Goal: Task Accomplishment & Management: Manage account settings

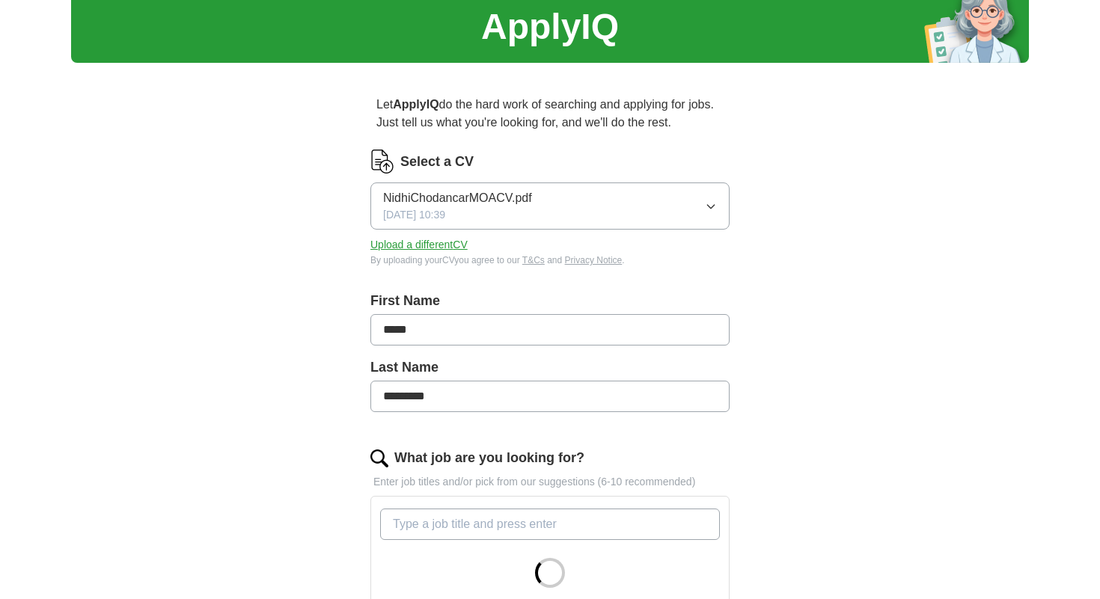
scroll to position [73, 0]
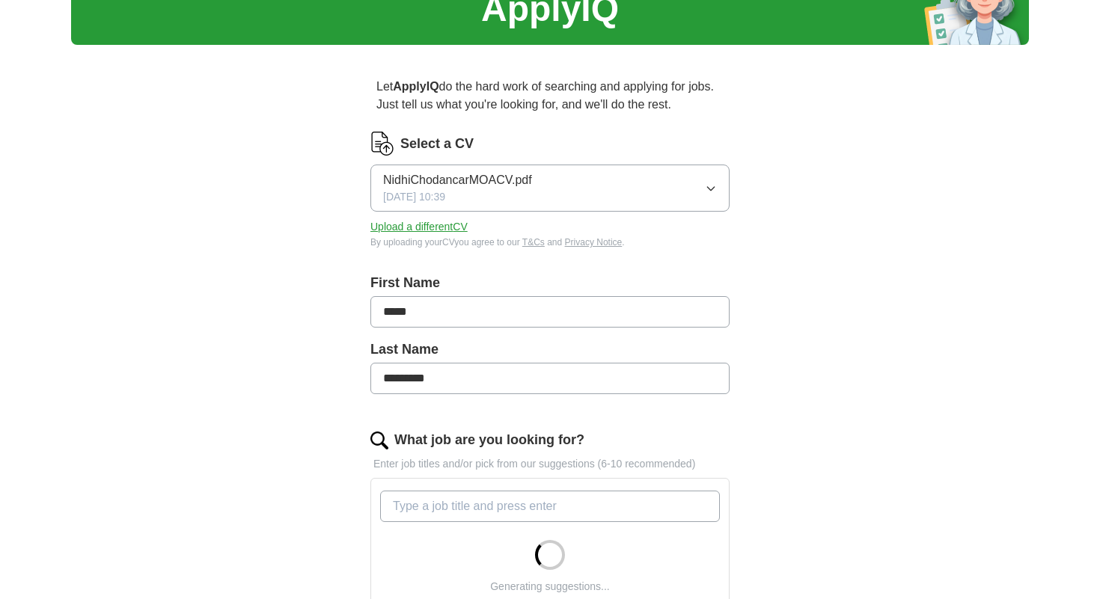
click at [719, 184] on button "NidhiChodancarMOACV.pdf [DATE] 10:39" at bounding box center [549, 188] width 359 height 47
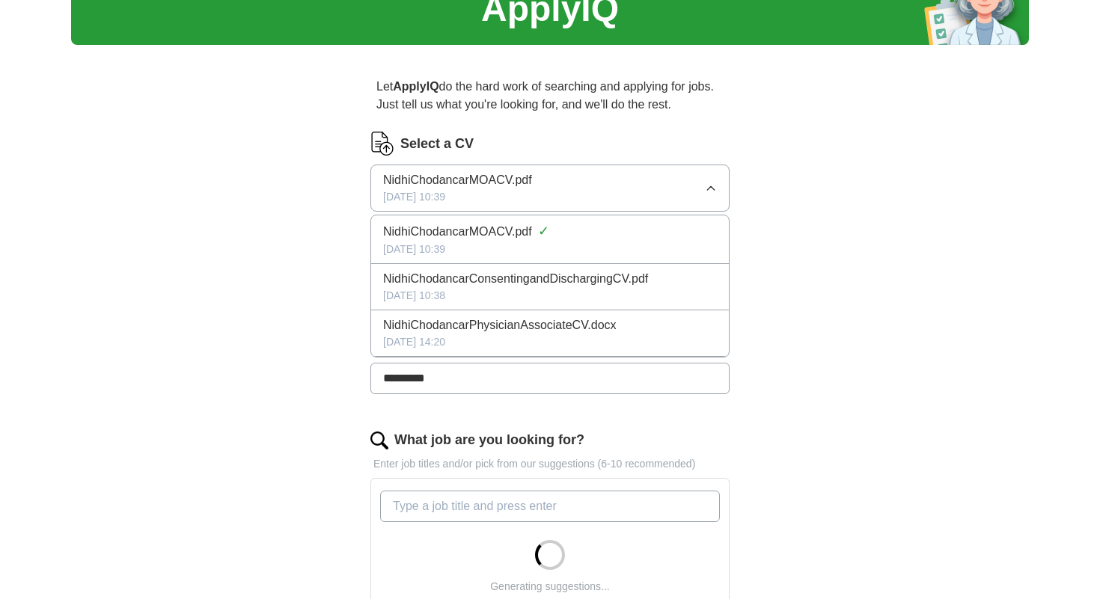
click at [524, 331] on span "NidhiChodancarPhysicianAssociateCV.docx" at bounding box center [499, 326] width 233 height 18
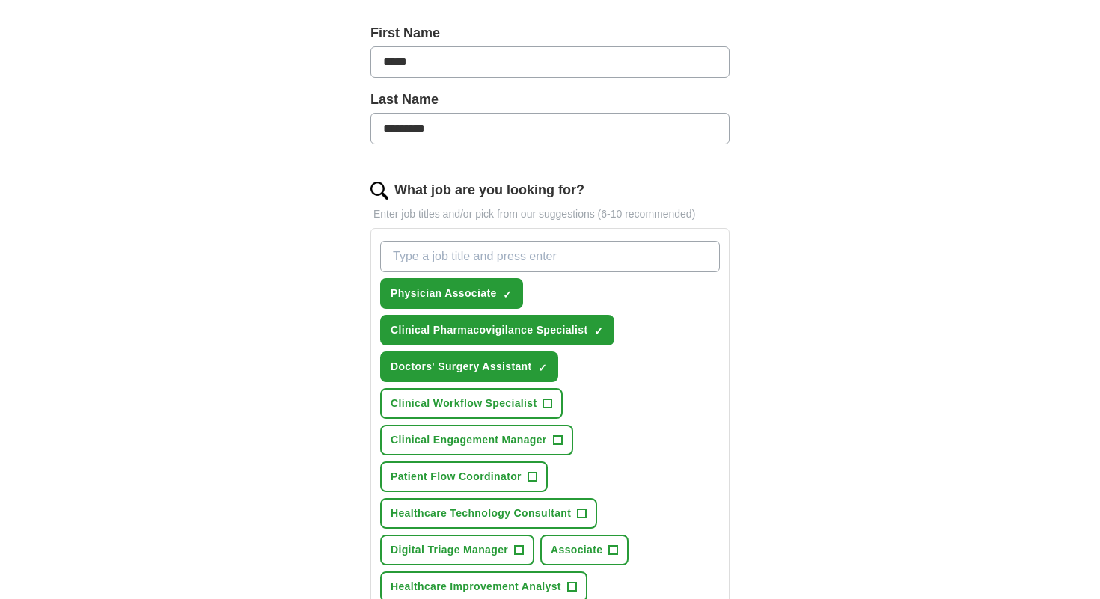
scroll to position [323, 0]
click at [551, 404] on span "+" at bounding box center [547, 403] width 9 height 12
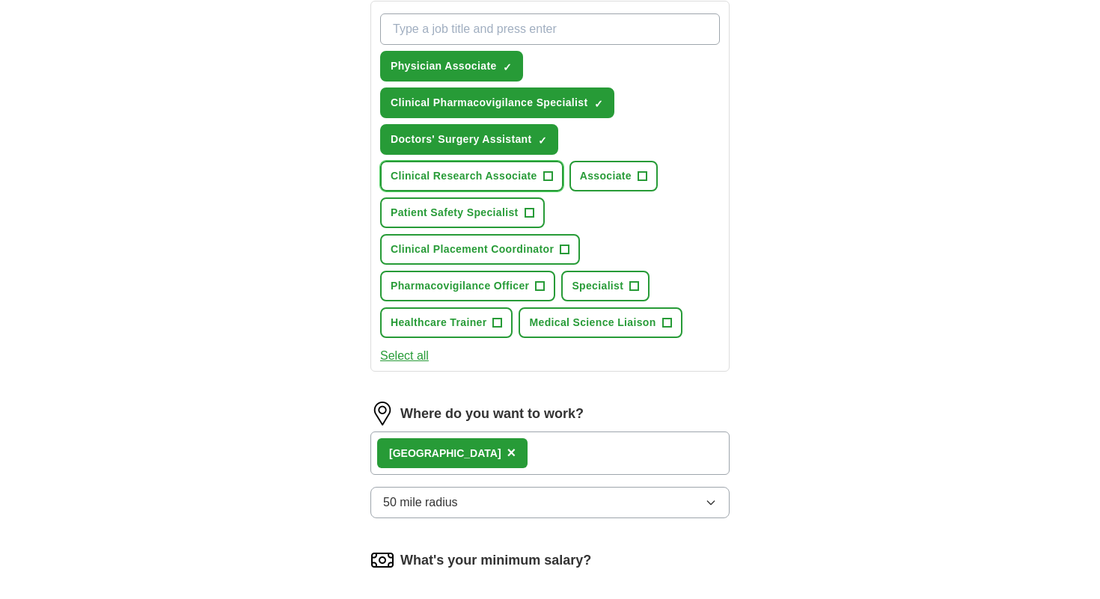
scroll to position [551, 0]
click at [531, 218] on span "+" at bounding box center [529, 213] width 9 height 12
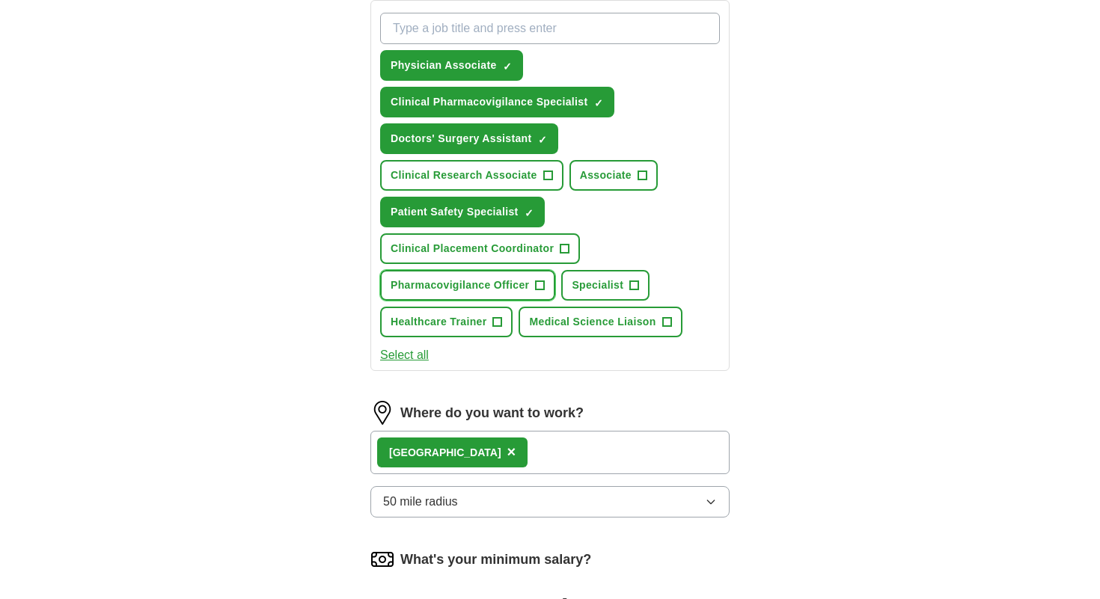
click at [543, 285] on span "+" at bounding box center [540, 286] width 9 height 12
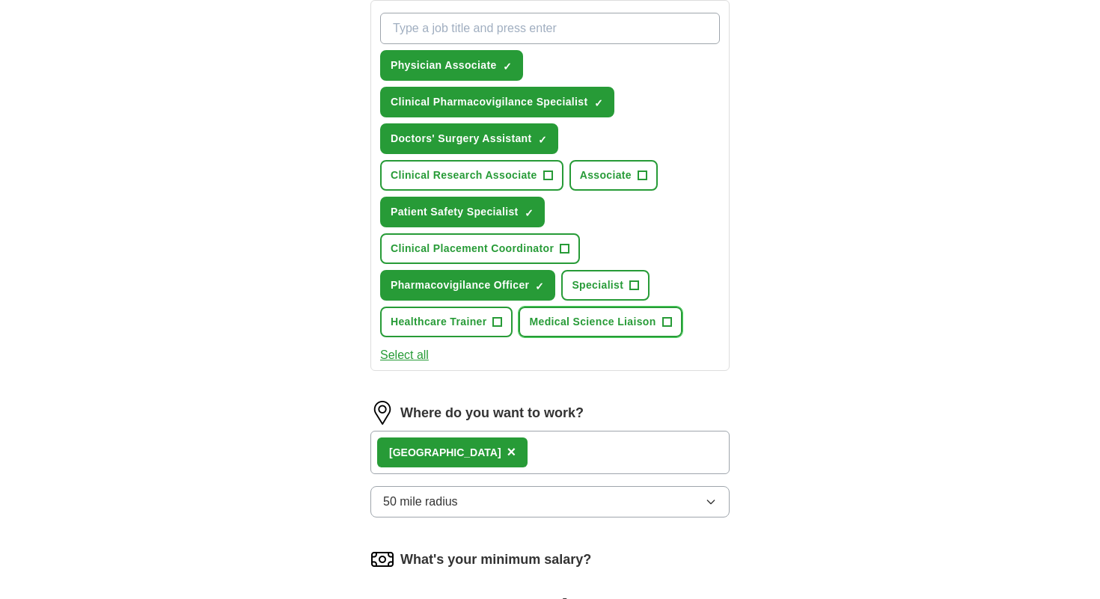
click at [669, 317] on span "+" at bounding box center [666, 323] width 9 height 12
click at [407, 354] on button "Select all" at bounding box center [404, 355] width 49 height 18
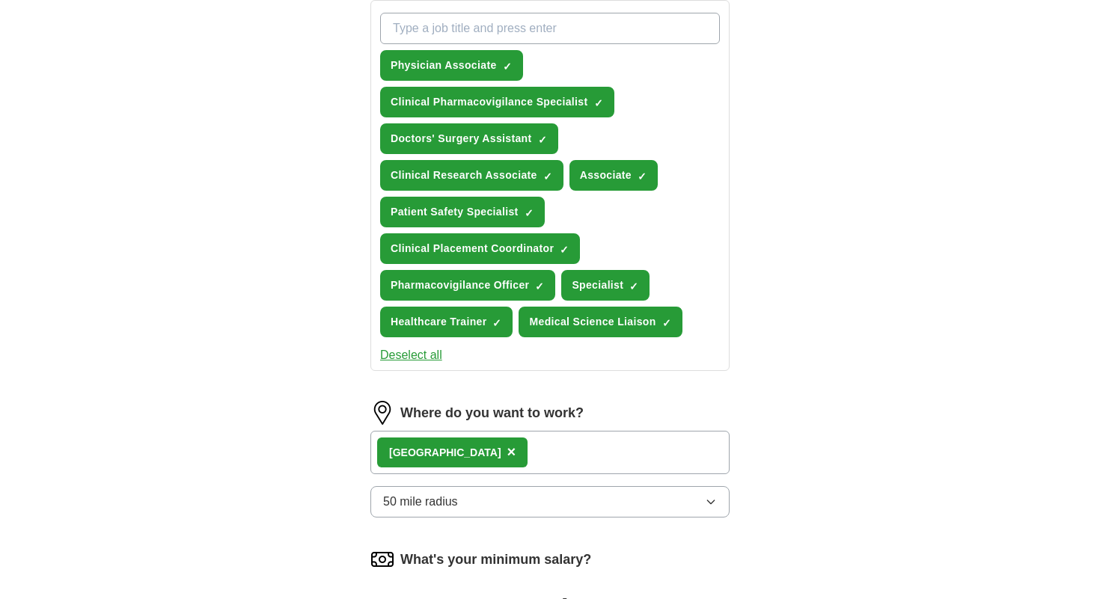
click at [407, 354] on button "Deselect all" at bounding box center [411, 355] width 62 height 18
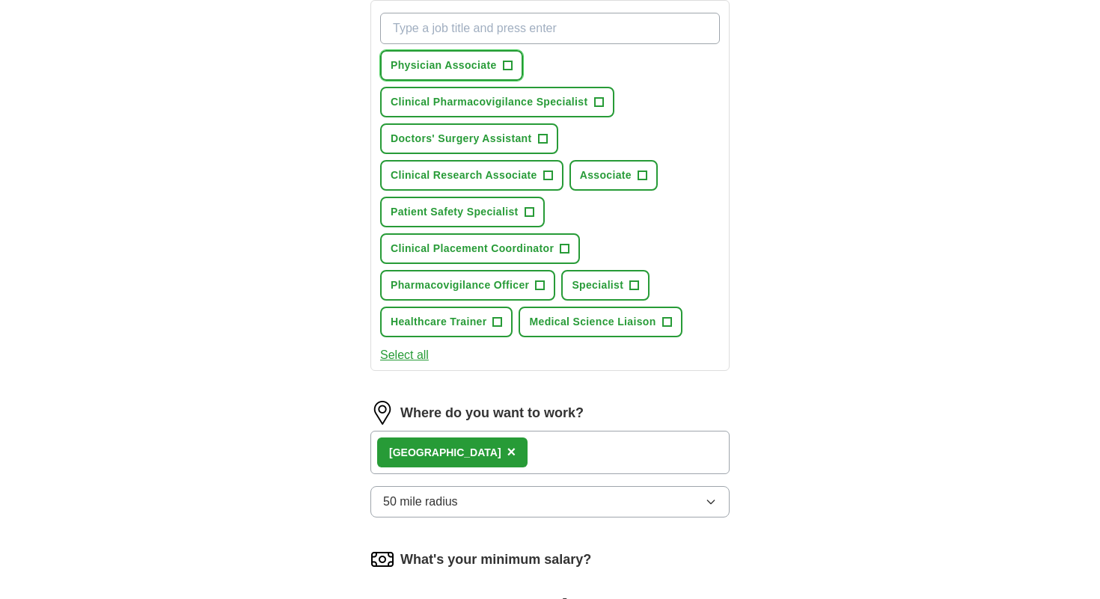
click at [507, 76] on button "Physician Associate +" at bounding box center [451, 65] width 143 height 31
click at [578, 97] on span "Clinical Pharmacovigilance Specialist" at bounding box center [490, 102] width 198 height 16
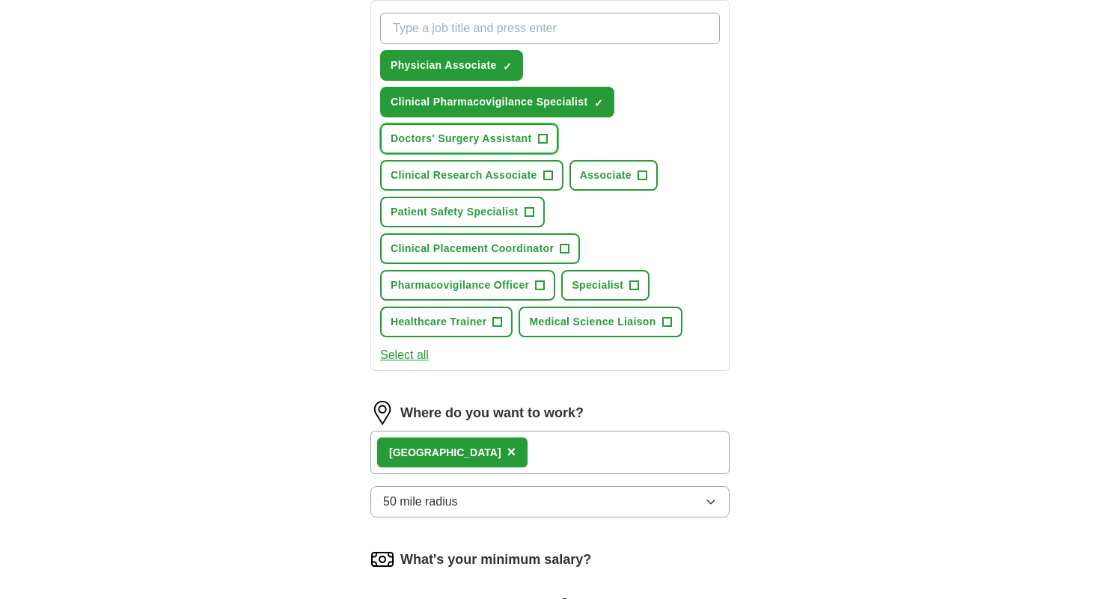
click at [545, 141] on span "+" at bounding box center [542, 139] width 9 height 12
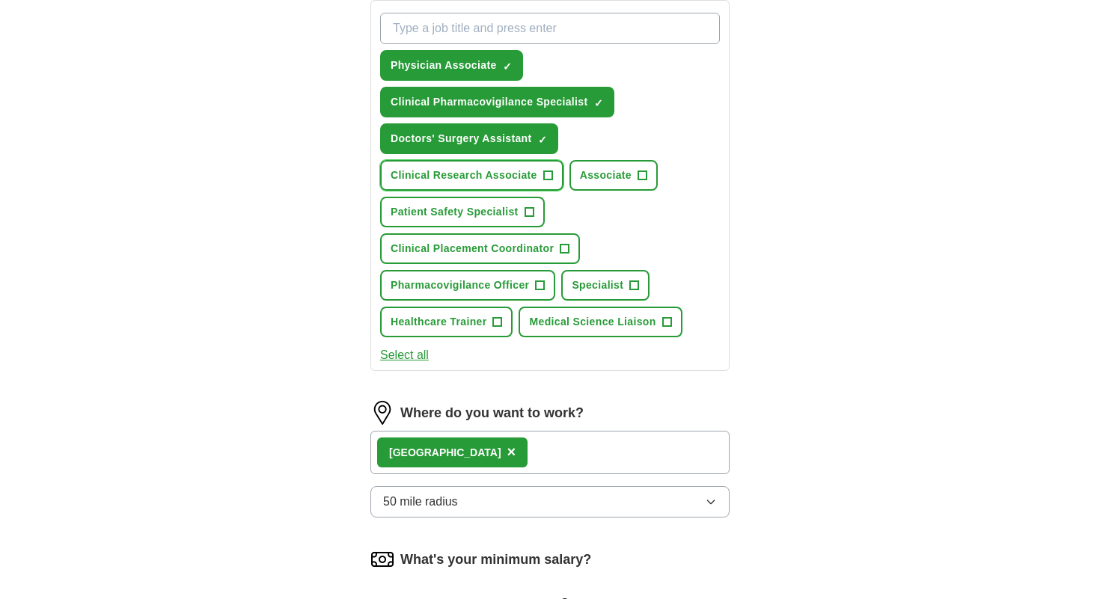
click at [551, 170] on span "+" at bounding box center [547, 176] width 9 height 12
click at [526, 211] on span "+" at bounding box center [529, 213] width 9 height 12
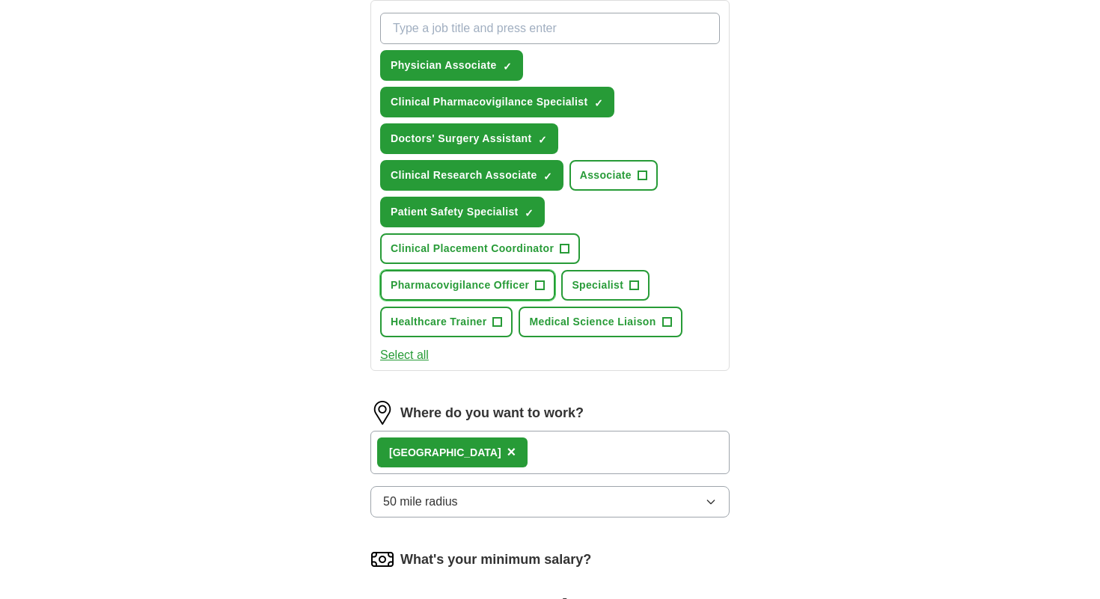
click at [540, 284] on span "+" at bounding box center [540, 286] width 9 height 12
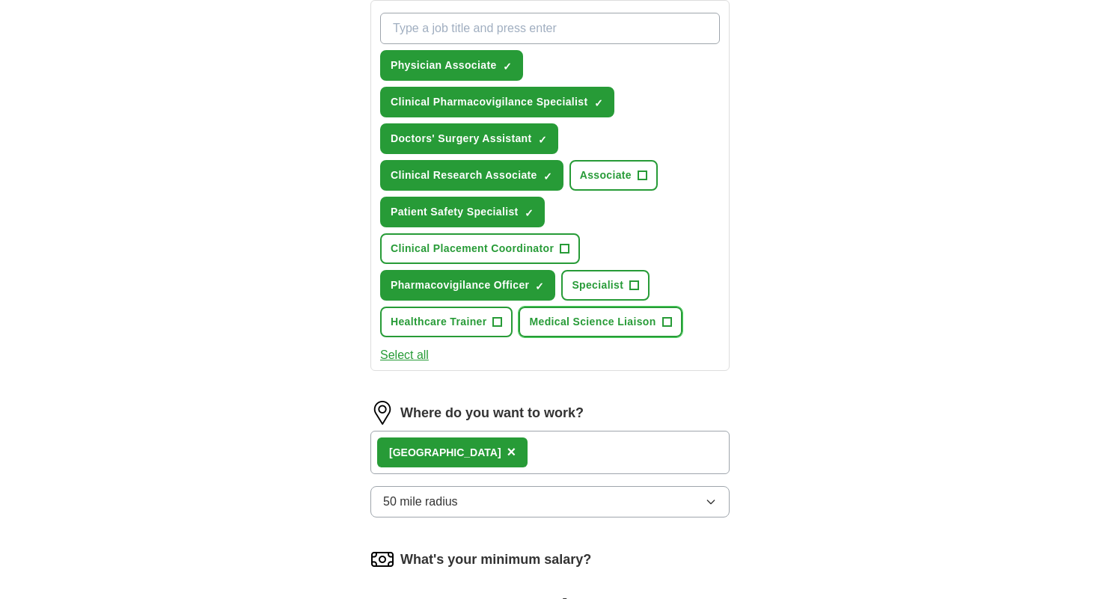
click at [674, 323] on button "Medical Science Liaison +" at bounding box center [600, 322] width 163 height 31
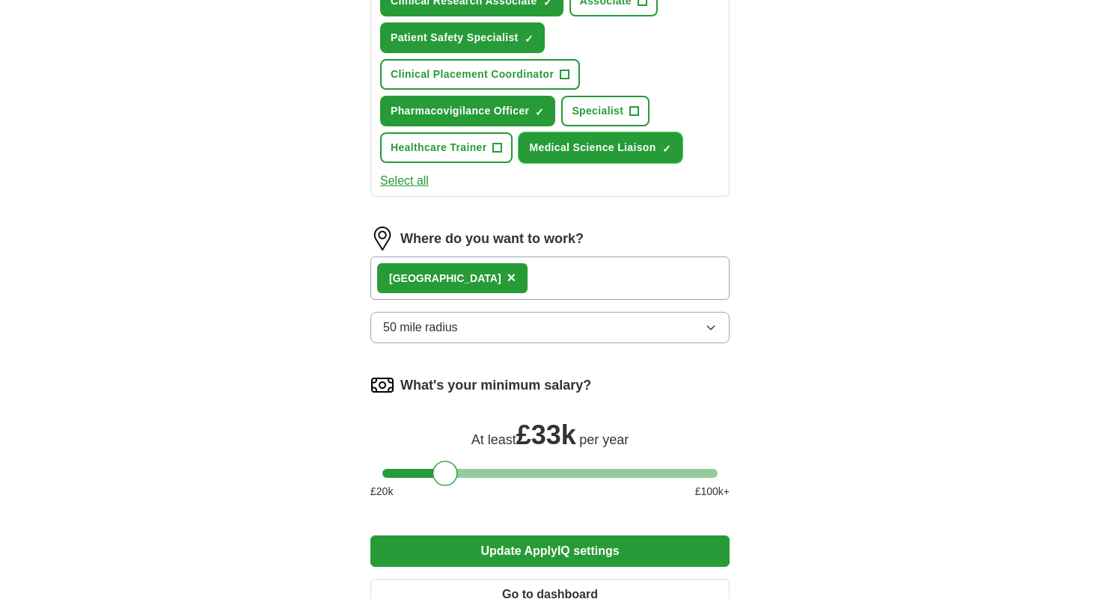
scroll to position [763, 0]
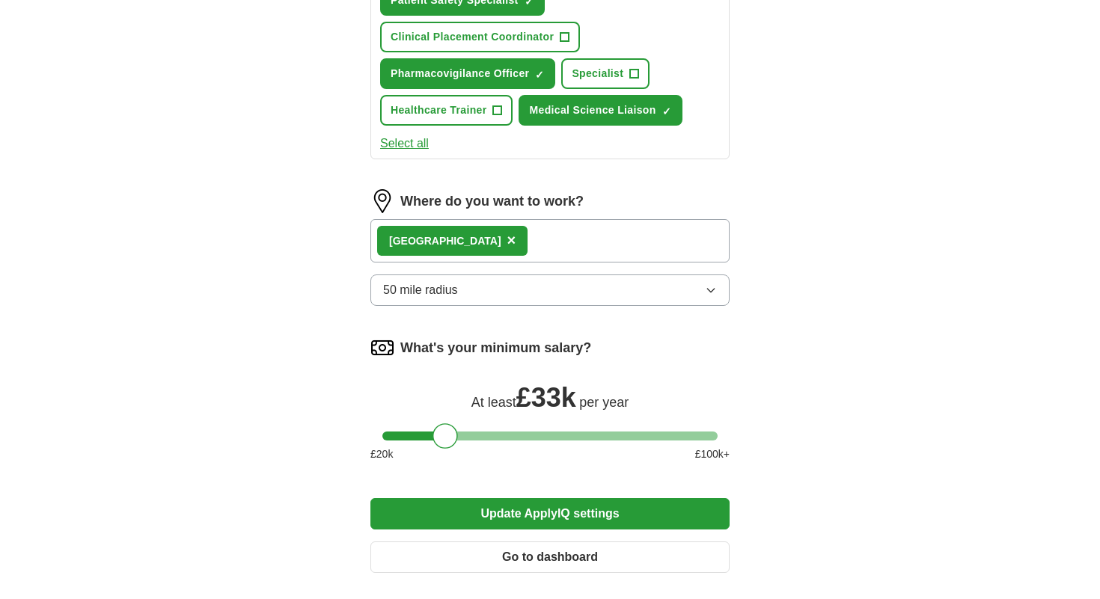
click at [486, 245] on div "London ×" at bounding box center [549, 240] width 359 height 43
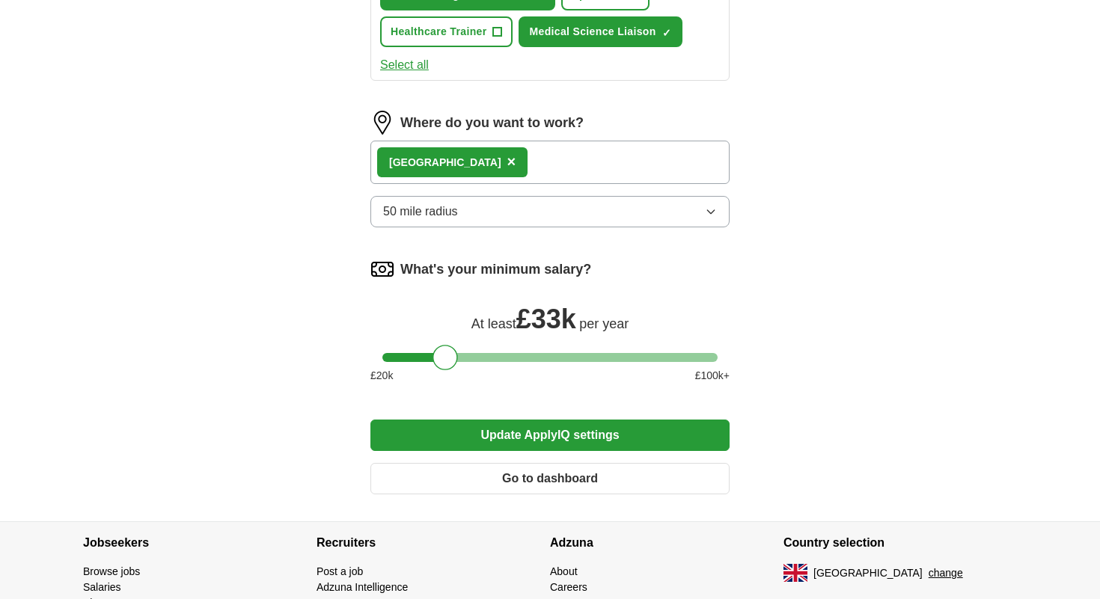
scroll to position [843, 0]
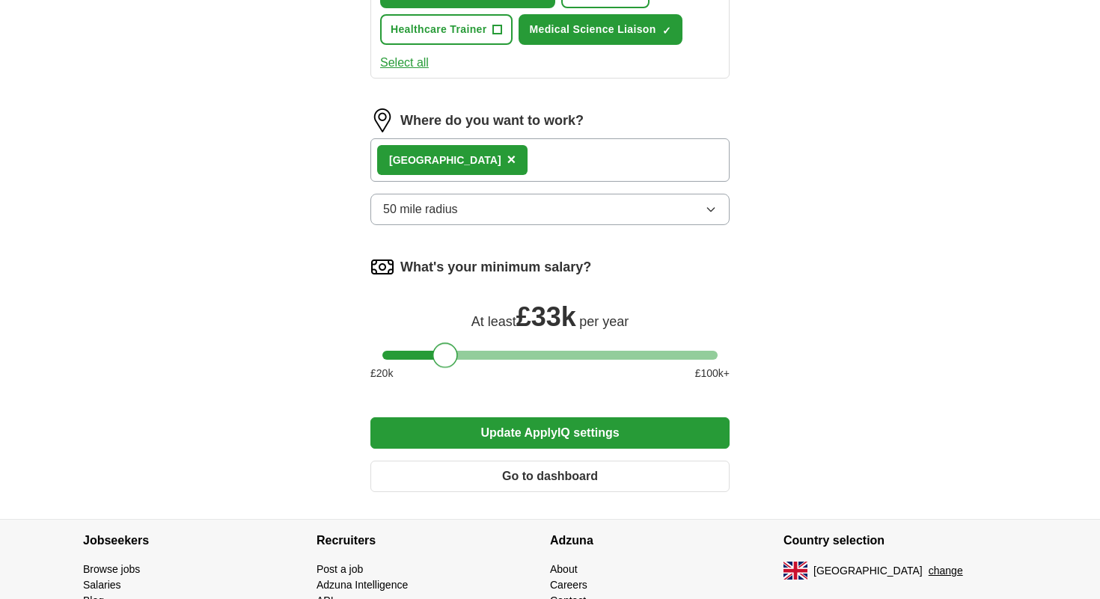
drag, startPoint x: 445, startPoint y: 352, endPoint x: 446, endPoint y: 363, distance: 10.5
click at [446, 363] on div at bounding box center [445, 355] width 25 height 25
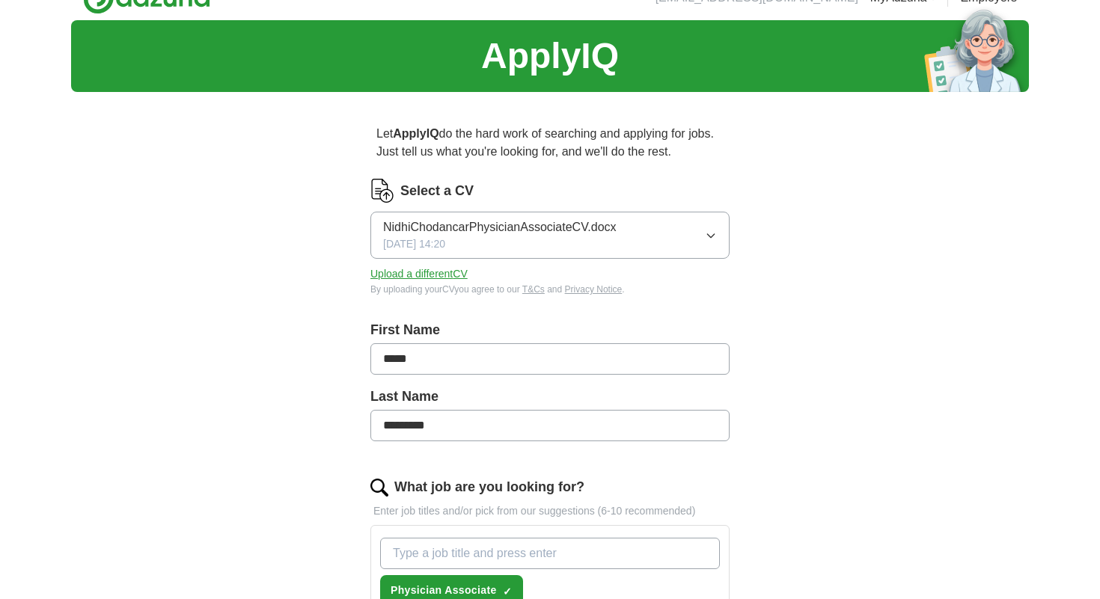
scroll to position [0, 0]
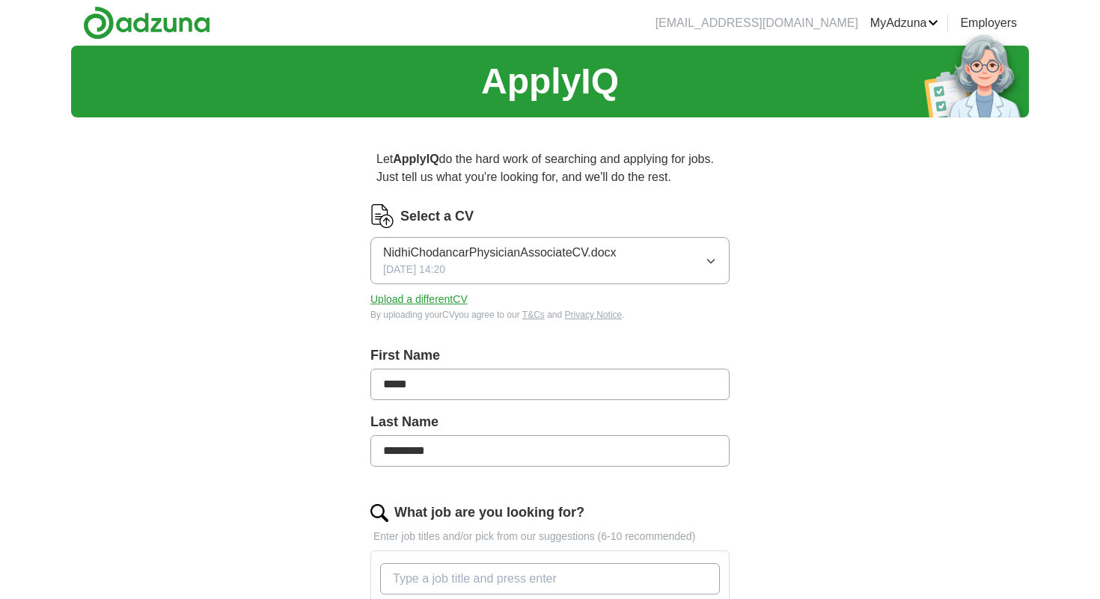
click at [571, 252] on span "NidhiChodancarPhysicianAssociateCV.docx" at bounding box center [499, 253] width 233 height 18
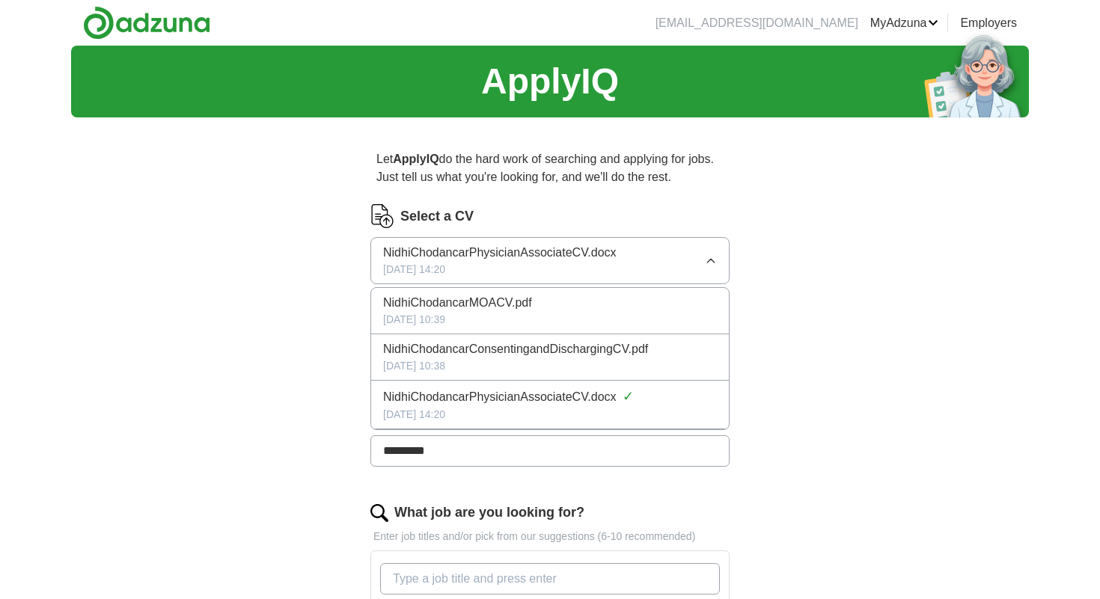
click at [571, 252] on span "NidhiChodancarPhysicianAssociateCV.docx" at bounding box center [499, 253] width 233 height 18
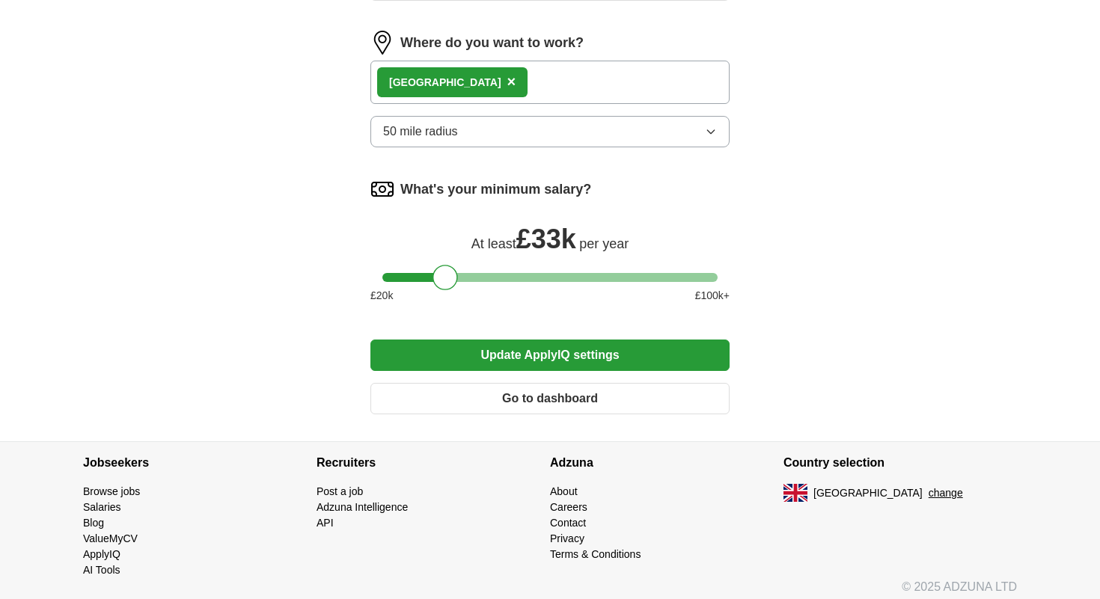
scroll to position [930, 0]
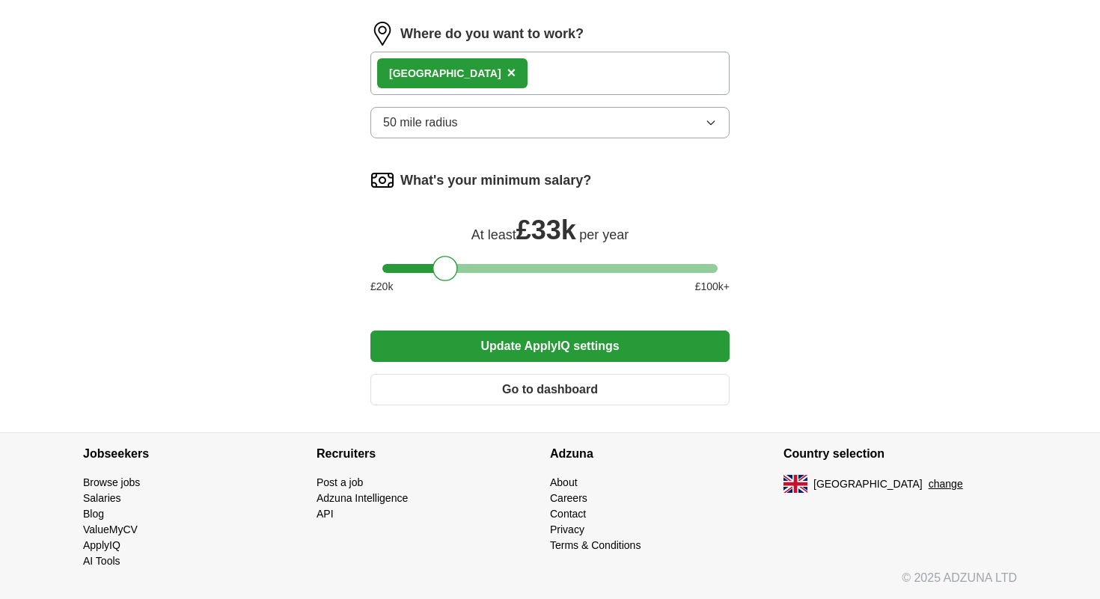
click at [534, 349] on button "Update ApplyIQ settings" at bounding box center [549, 346] width 359 height 31
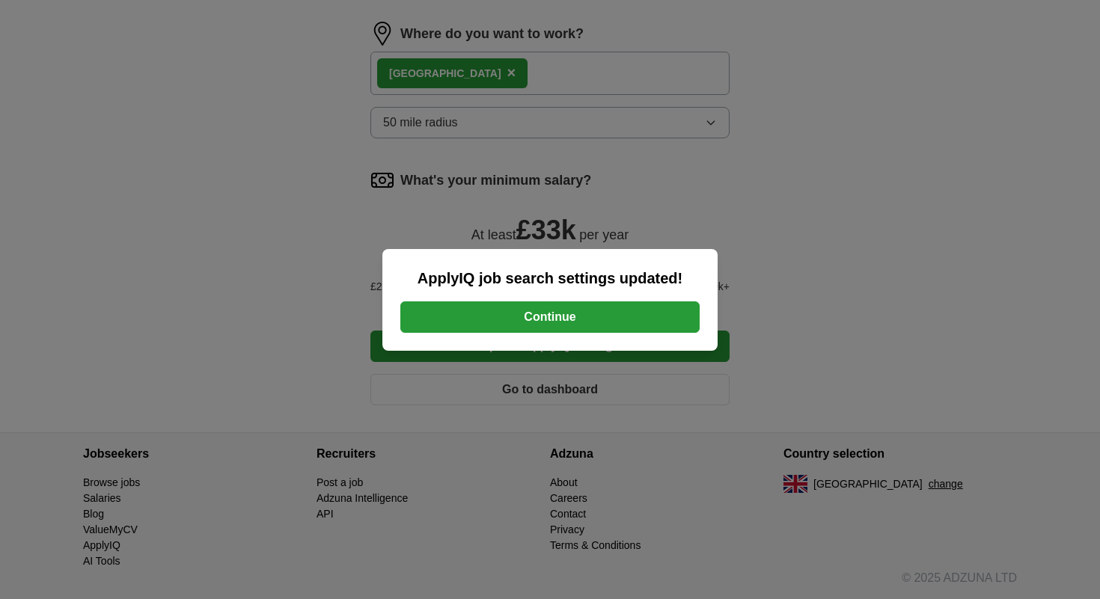
click at [556, 318] on button "Continue" at bounding box center [549, 317] width 299 height 31
